Goal: Task Accomplishment & Management: Complete application form

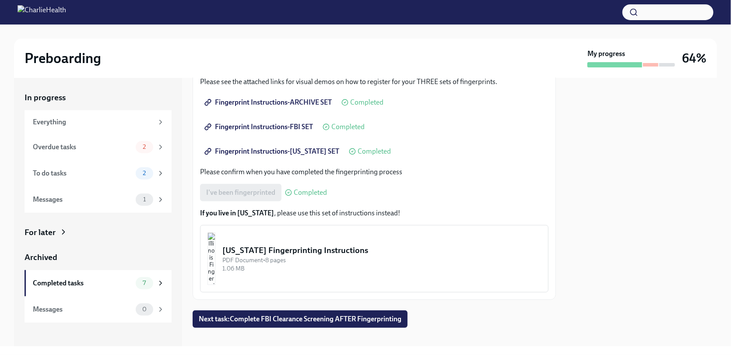
scroll to position [148, 0]
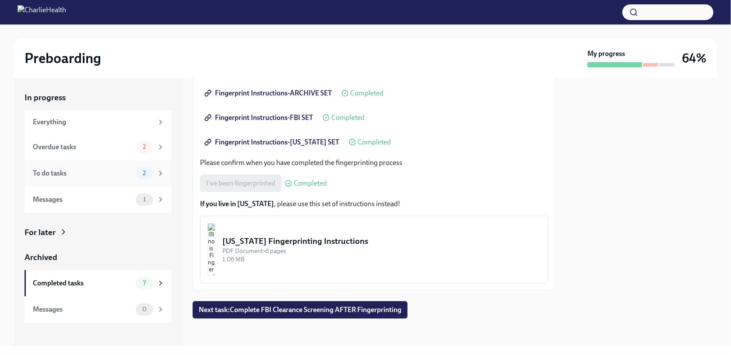
click at [90, 170] on div "To do tasks" at bounding box center [82, 173] width 99 height 10
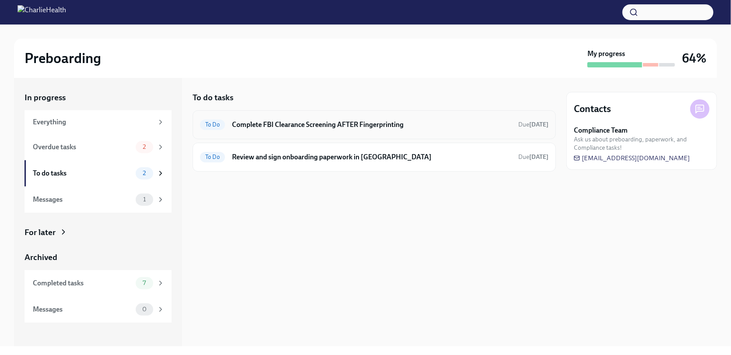
click at [341, 136] on div "To Do Complete FBI Clearance Screening AFTER Fingerprinting Due [DATE]" at bounding box center [373, 124] width 363 height 29
click at [342, 124] on h6 "Complete FBI Clearance Screening AFTER Fingerprinting" at bounding box center [371, 125] width 279 height 10
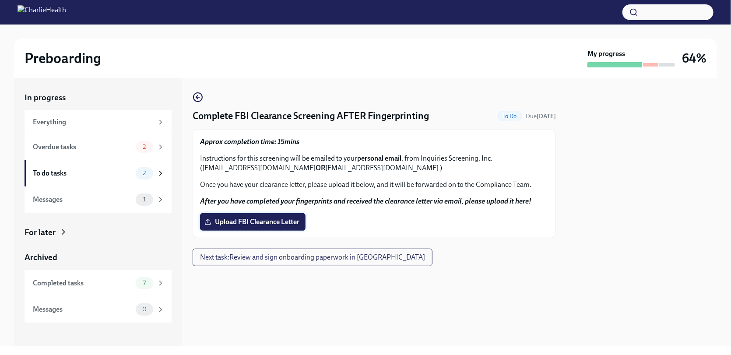
click at [272, 216] on label "Upload FBI Clearance Letter" at bounding box center [252, 221] width 105 height 17
click at [0, 0] on input "Upload FBI Clearance Letter" at bounding box center [0, 0] width 0 height 0
click at [290, 224] on span "Upload FBI Clearance Letter" at bounding box center [252, 221] width 93 height 9
click at [0, 0] on input "Upload FBI Clearance Letter" at bounding box center [0, 0] width 0 height 0
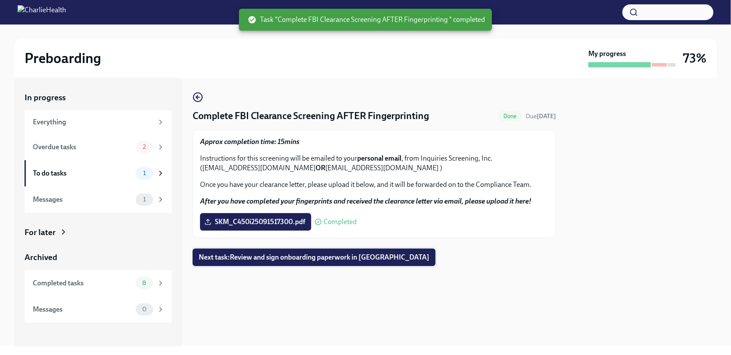
click at [370, 259] on span "Next task : Review and sign onboarding paperwork in [GEOGRAPHIC_DATA]" at bounding box center [314, 257] width 231 height 9
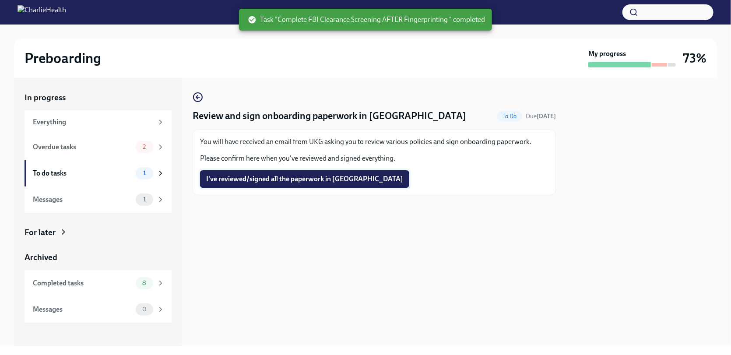
click at [335, 180] on span "I've reviewed/signed all the paperwork in [GEOGRAPHIC_DATA]" at bounding box center [304, 179] width 197 height 9
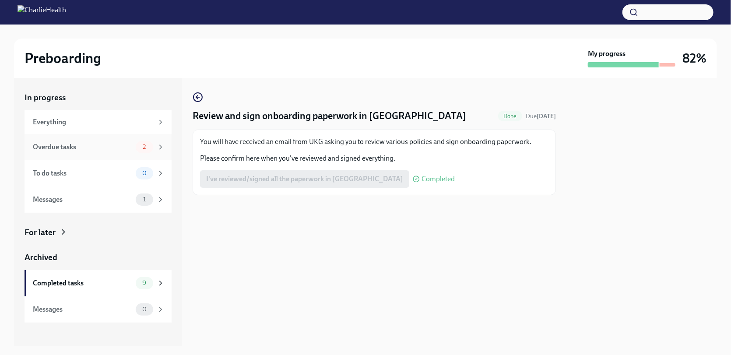
click at [124, 145] on div "Overdue tasks" at bounding box center [82, 147] width 99 height 10
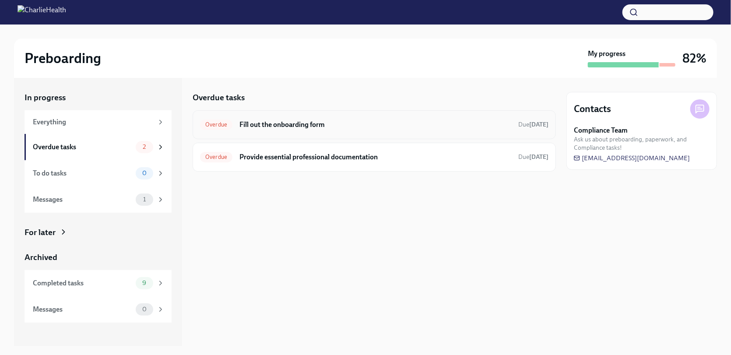
click at [354, 127] on h6 "Fill out the onboarding form" at bounding box center [375, 125] width 272 height 10
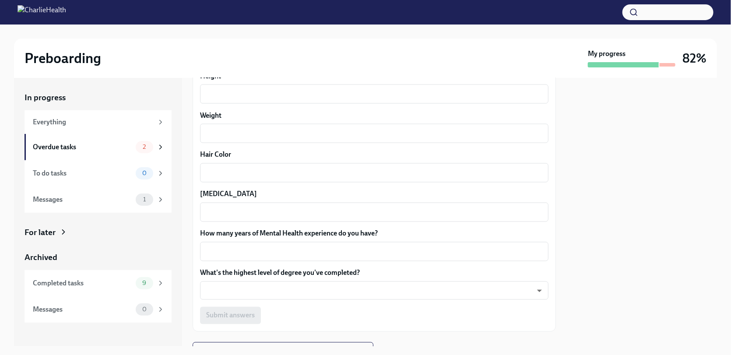
scroll to position [816, 0]
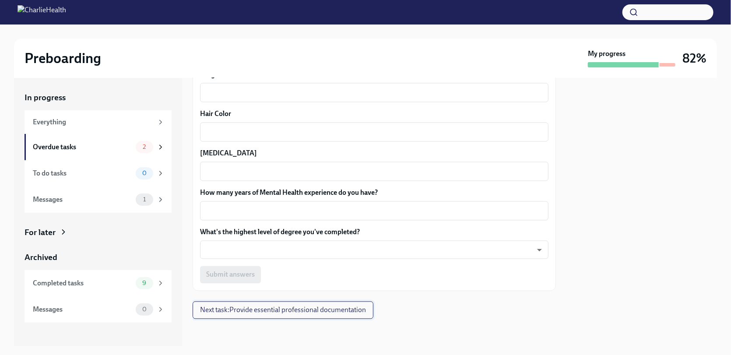
click at [356, 313] on span "Next task : Provide essential professional documentation" at bounding box center [283, 310] width 166 height 9
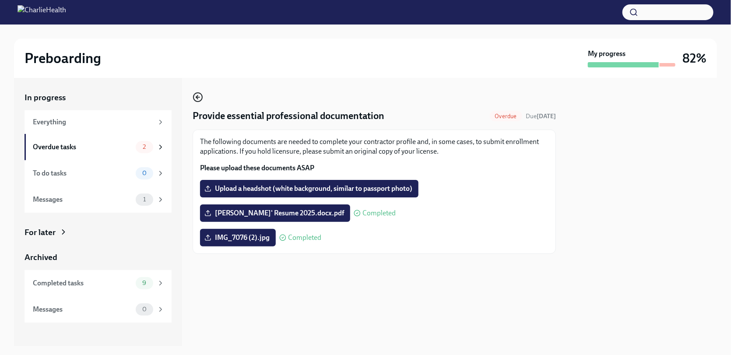
click at [200, 94] on icon "button" at bounding box center [197, 97] width 10 height 10
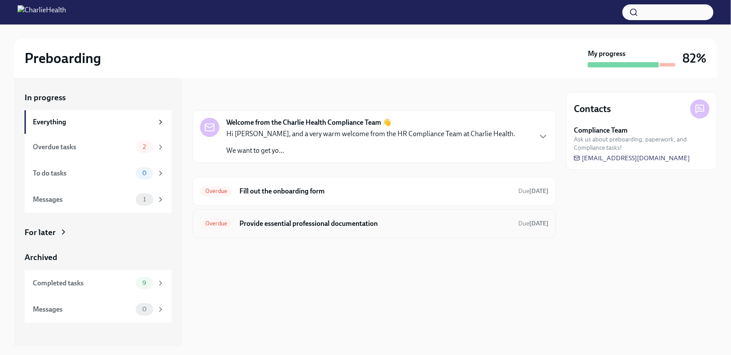
click at [349, 227] on h6 "Provide essential professional documentation" at bounding box center [375, 224] width 272 height 10
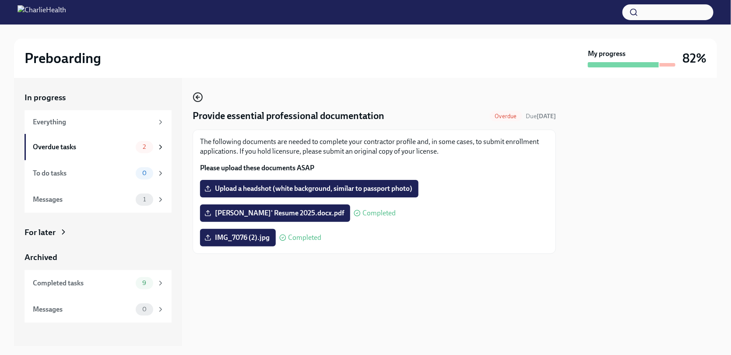
click at [196, 94] on icon "button" at bounding box center [197, 97] width 10 height 10
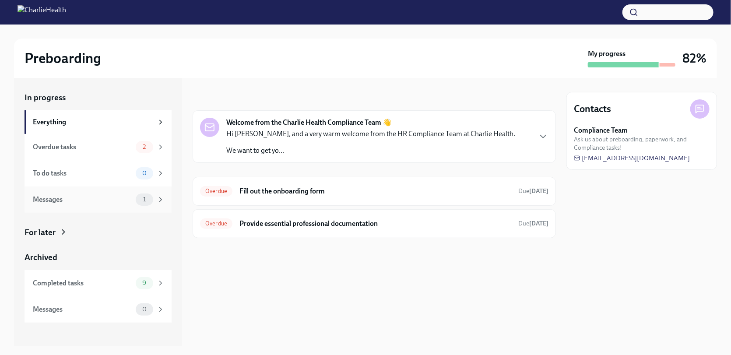
click at [114, 196] on div "Messages" at bounding box center [82, 200] width 99 height 10
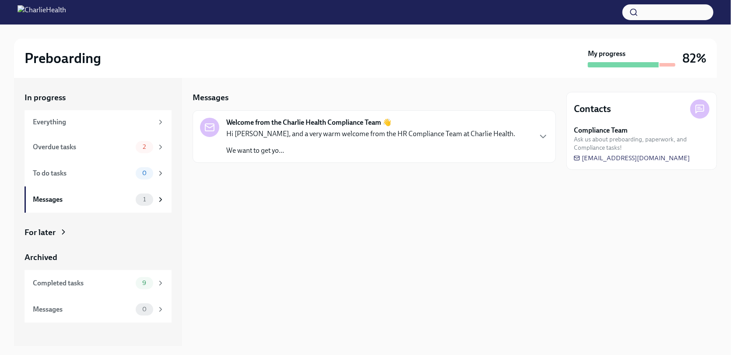
click at [334, 140] on div "Hi [PERSON_NAME], and a very warm welcome from the HR Compliance Team at Charli…" at bounding box center [370, 142] width 289 height 26
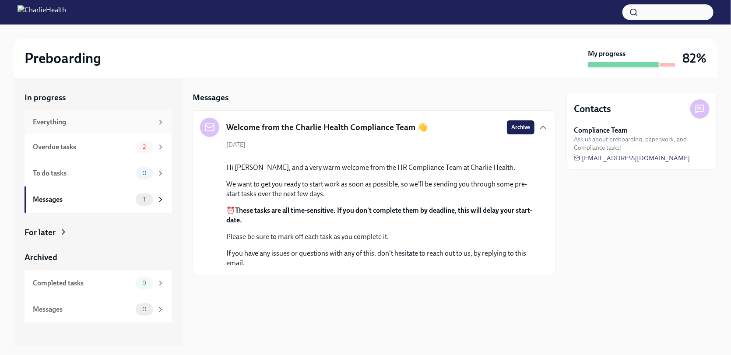
click at [73, 123] on div "Everything" at bounding box center [93, 122] width 120 height 10
